Goal: Transaction & Acquisition: Purchase product/service

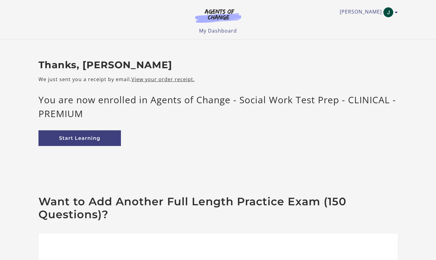
click at [225, 15] on img at bounding box center [218, 16] width 59 height 14
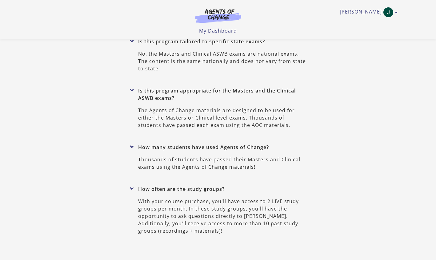
scroll to position [2787, 0]
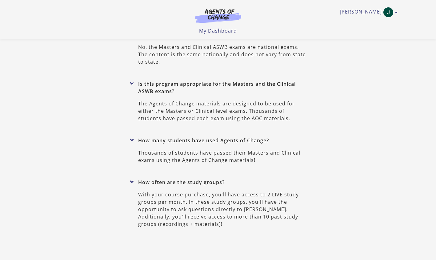
click at [228, 12] on img at bounding box center [218, 16] width 59 height 14
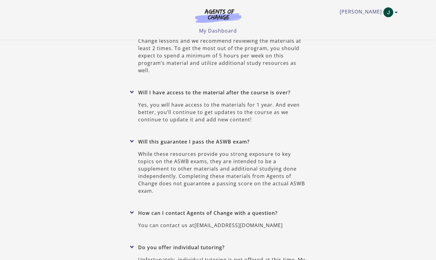
scroll to position [2479, 0]
